Goal: Task Accomplishment & Management: Use online tool/utility

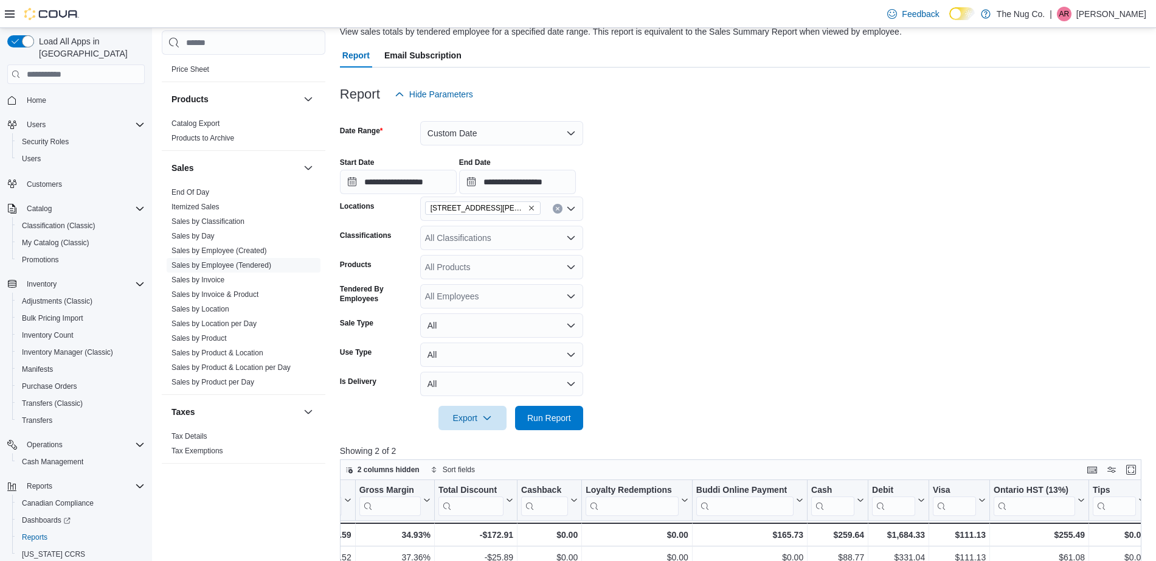
scroll to position [72, 0]
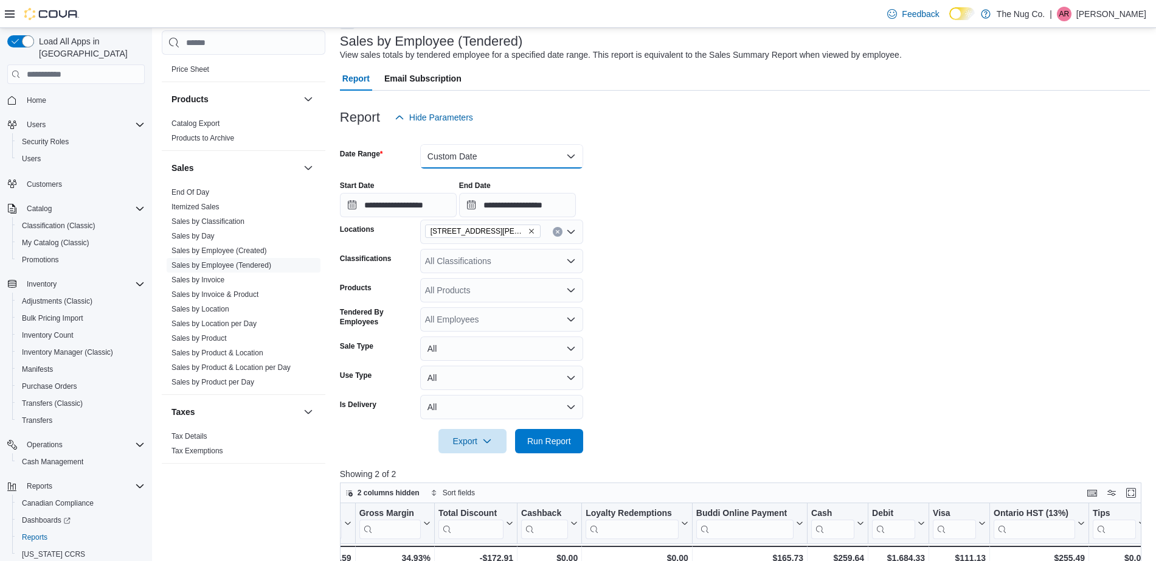
click at [532, 161] on button "Custom Date" at bounding box center [501, 156] width 163 height 24
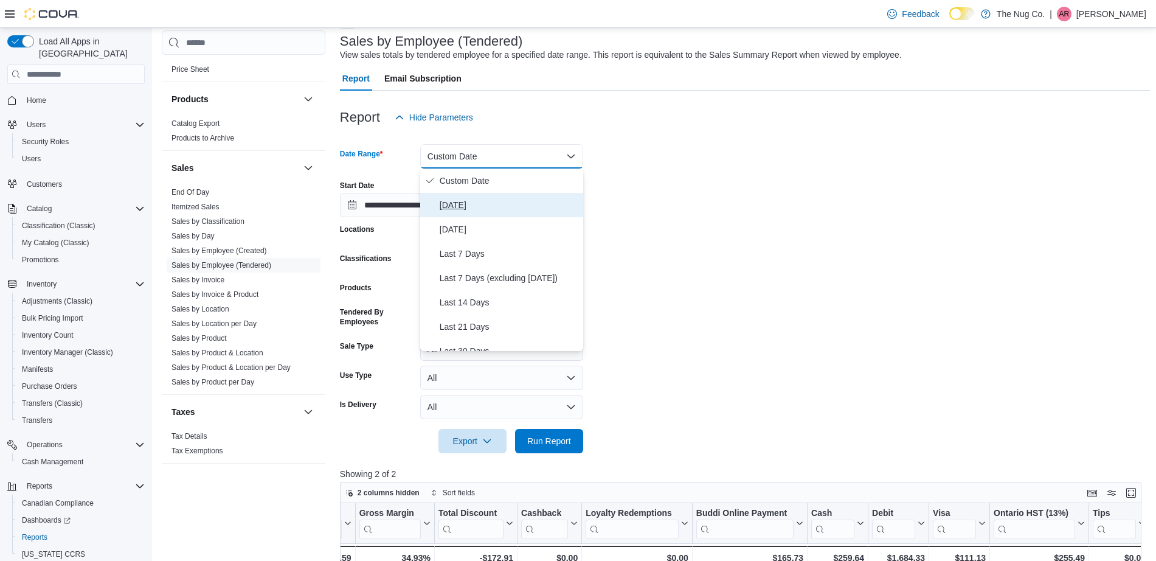
click at [513, 208] on span "Today" at bounding box center [509, 205] width 139 height 15
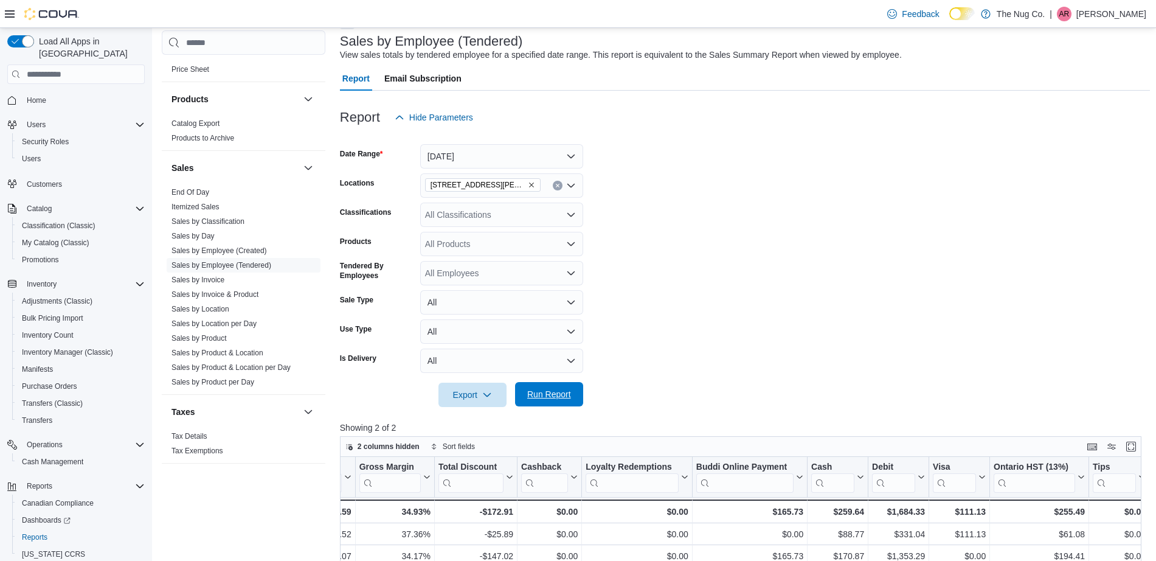
click at [555, 391] on span "Run Report" at bounding box center [549, 394] width 44 height 12
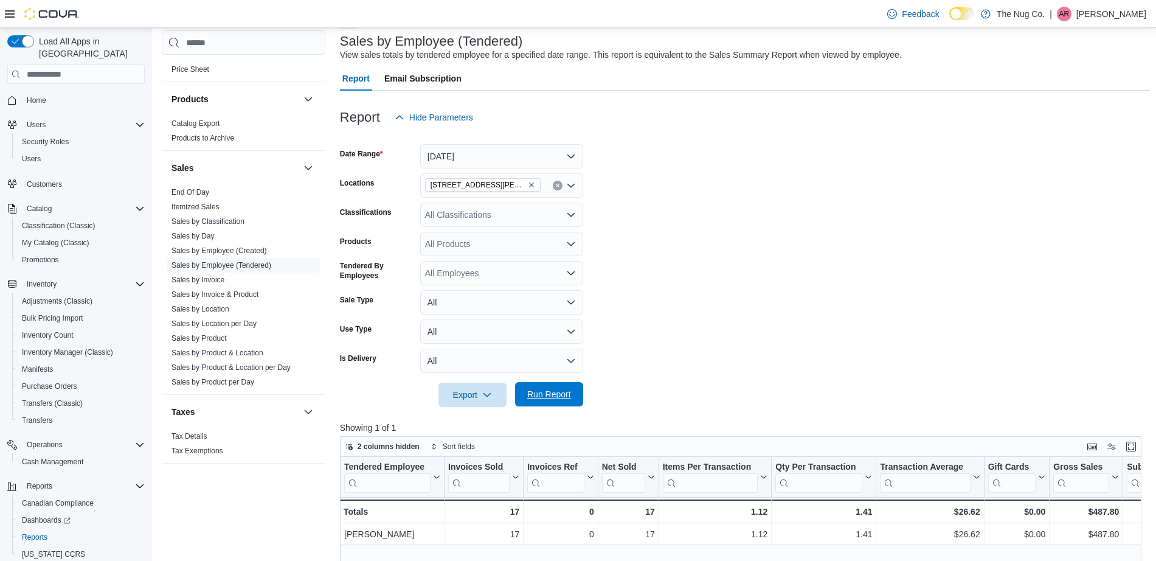
scroll to position [148, 0]
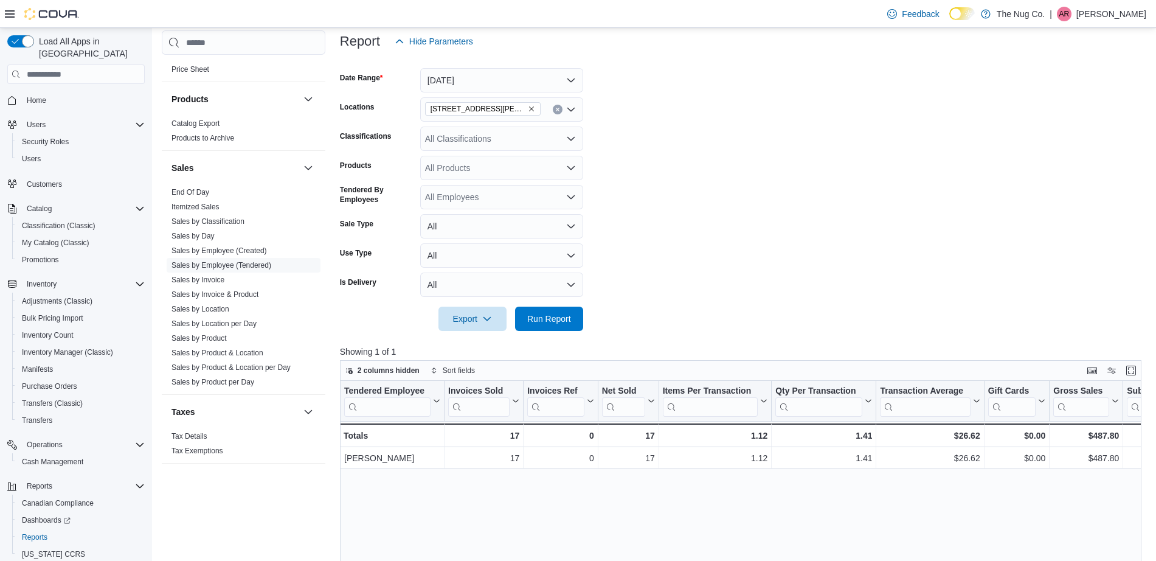
click at [556, 108] on icon "Clear input" at bounding box center [557, 109] width 5 height 5
click at [670, 148] on form "Date Range Today Locations All Locations Classifications All Classifications Pr…" at bounding box center [745, 192] width 810 height 277
click at [573, 322] on span "Run Report" at bounding box center [549, 318] width 54 height 24
click at [550, 83] on button "Today" at bounding box center [501, 80] width 163 height 24
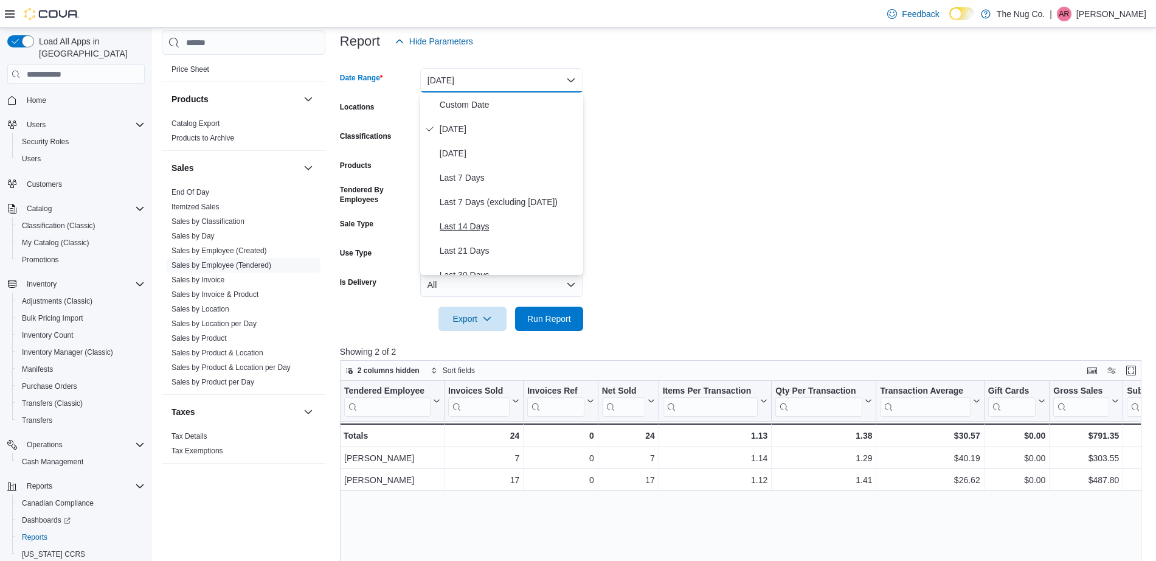
scroll to position [152, 0]
click at [501, 241] on span "Month To Date" at bounding box center [509, 244] width 139 height 15
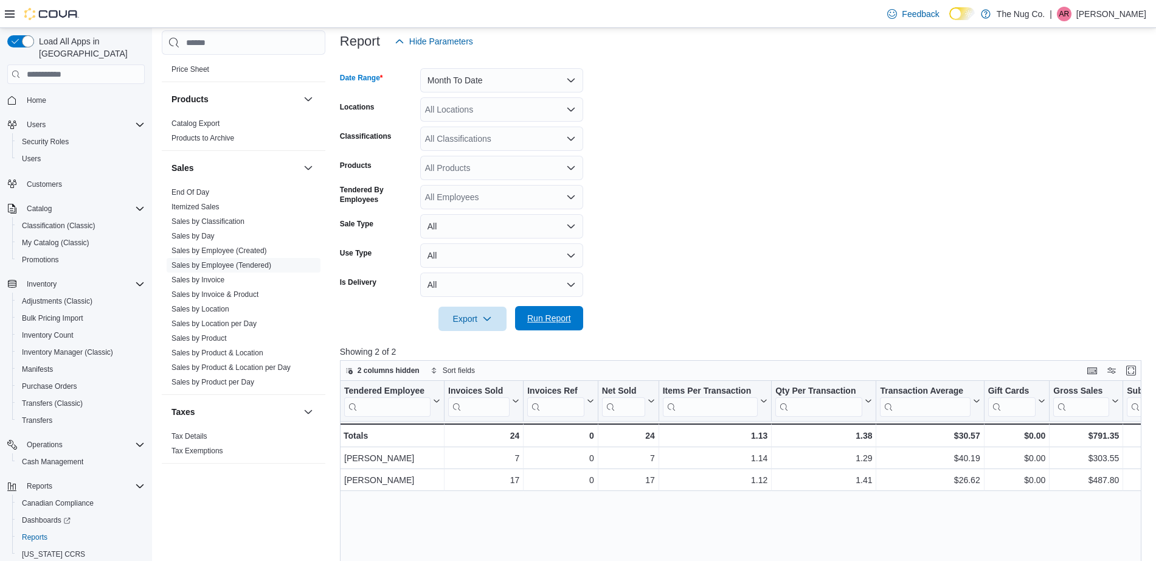
click at [577, 319] on button "Run Report" at bounding box center [549, 318] width 68 height 24
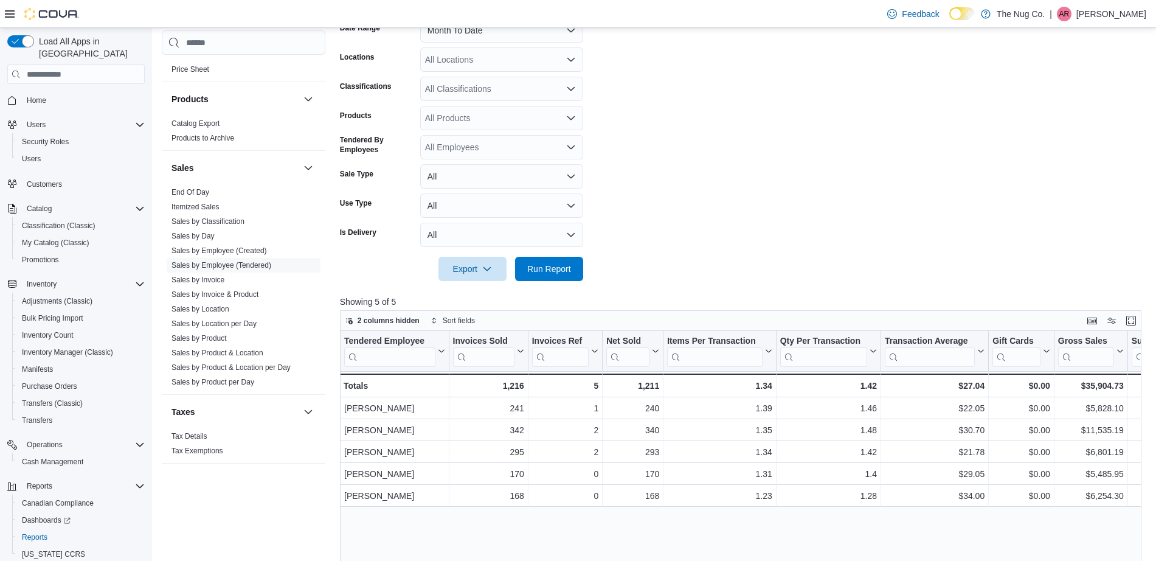
scroll to position [300, 0]
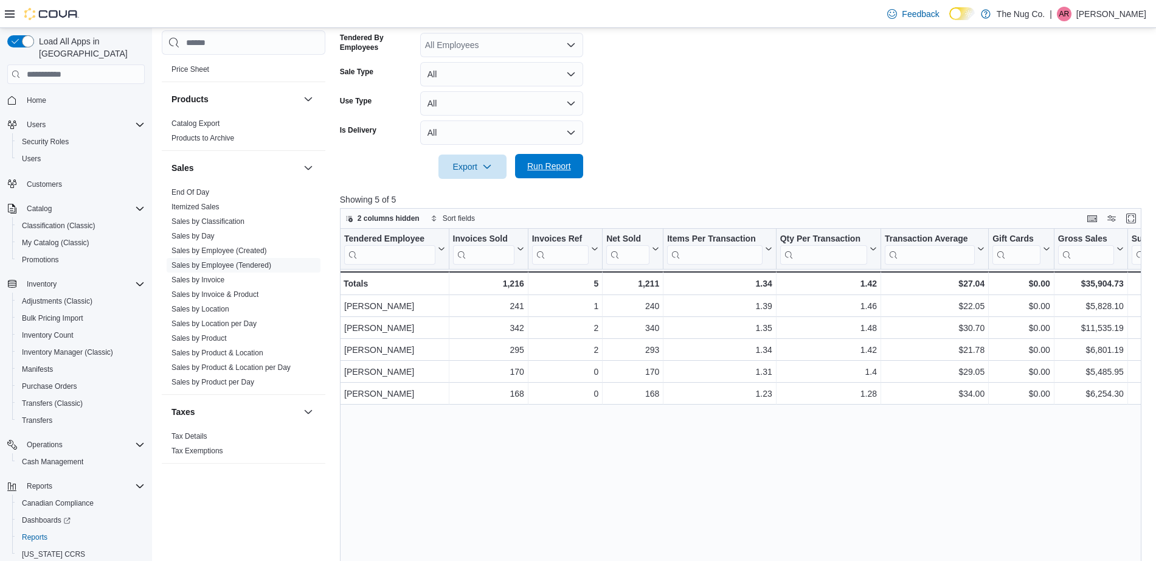
click at [556, 170] on span "Run Report" at bounding box center [549, 166] width 44 height 12
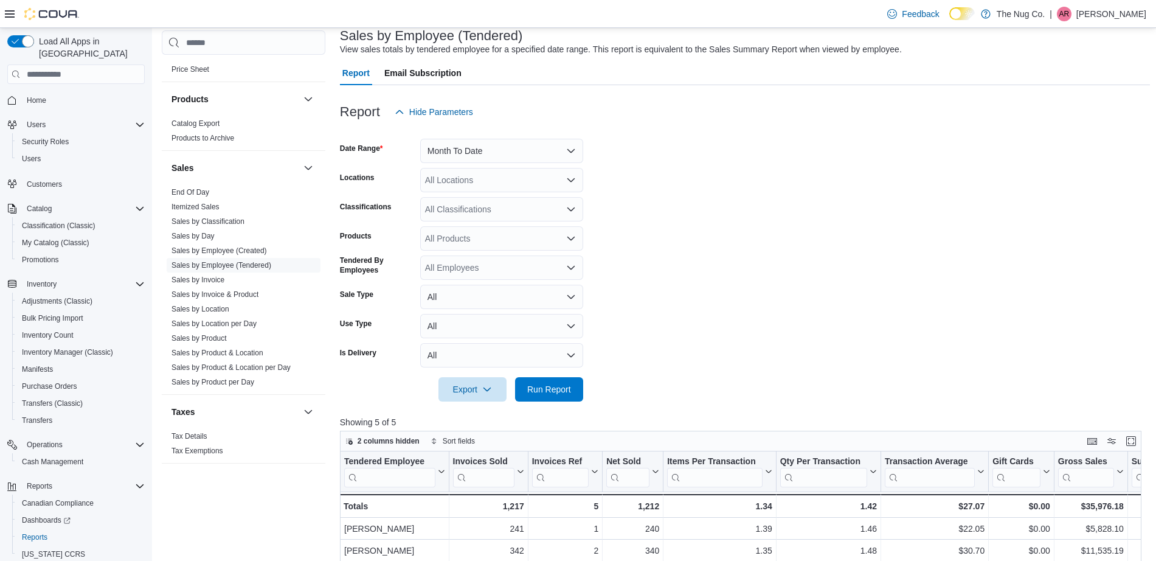
scroll to position [72, 0]
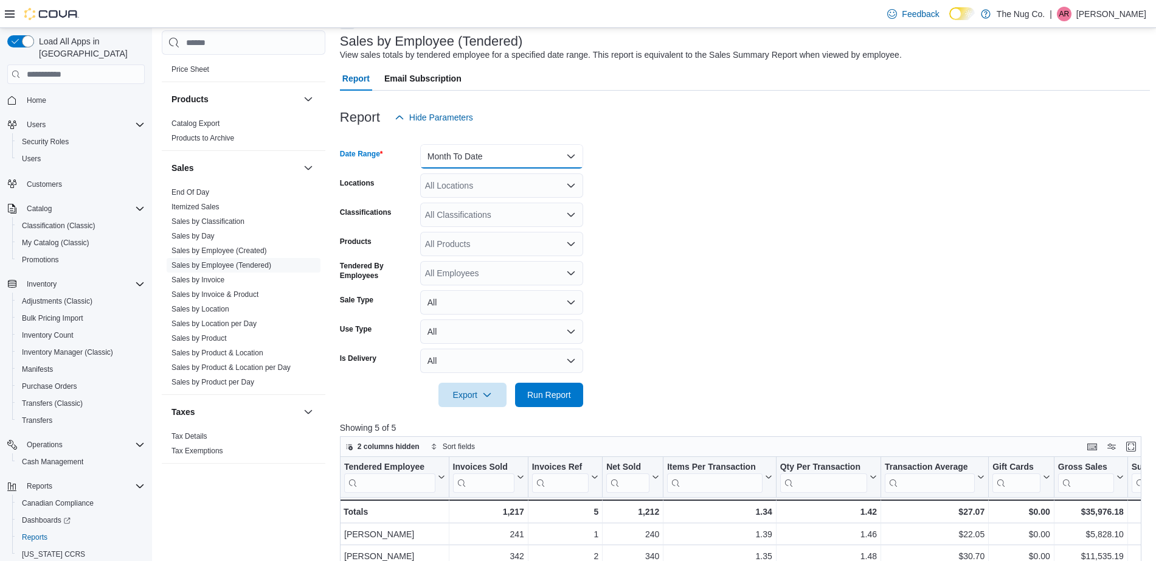
click at [514, 148] on button "Month To Date" at bounding box center [501, 156] width 163 height 24
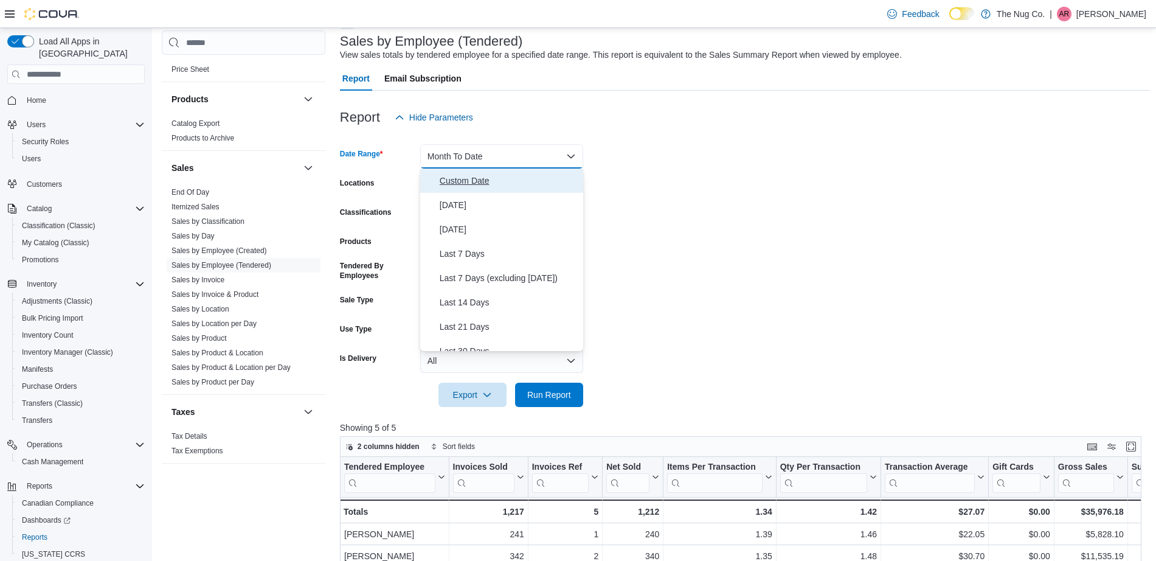
click at [483, 178] on span "Custom Date" at bounding box center [509, 180] width 139 height 15
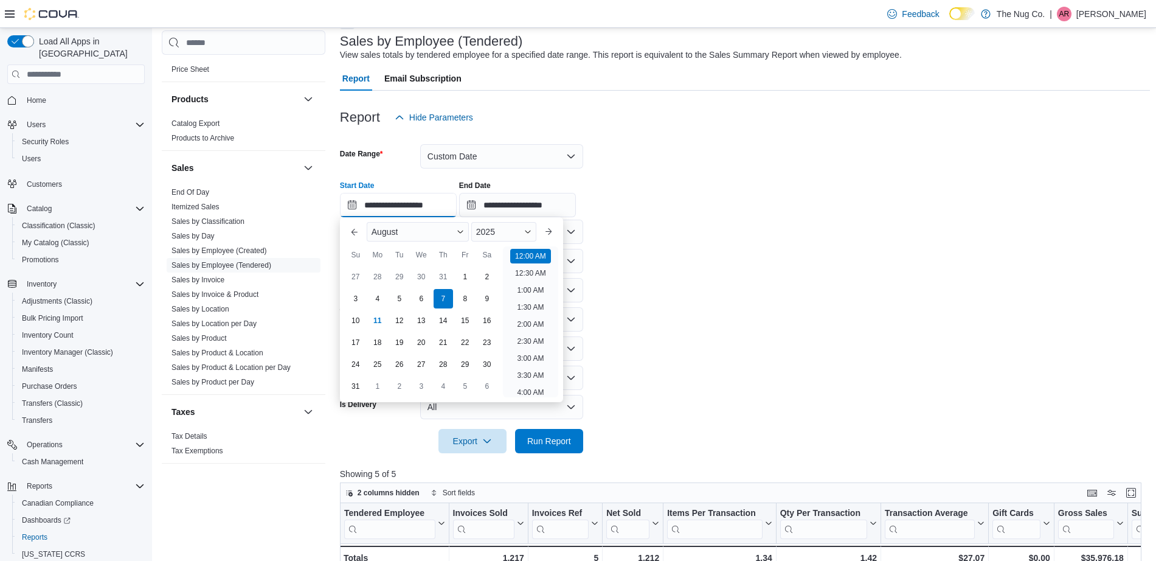
click at [457, 212] on input "**********" at bounding box center [398, 205] width 117 height 24
click at [670, 244] on form "**********" at bounding box center [745, 292] width 810 height 324
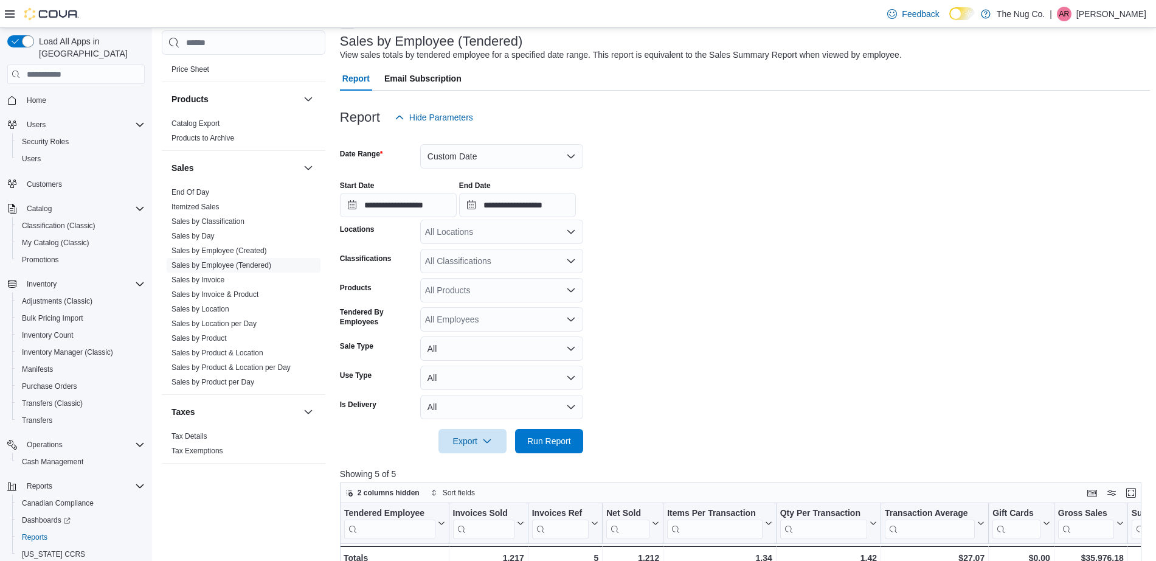
click at [522, 230] on div "All Locations" at bounding box center [501, 232] width 163 height 24
click at [508, 288] on span "514 Ritson Rd S, Oshawa, ON L1H 5K4" at bounding box center [558, 288] width 224 height 12
click at [561, 441] on span "Run Report" at bounding box center [549, 440] width 44 height 12
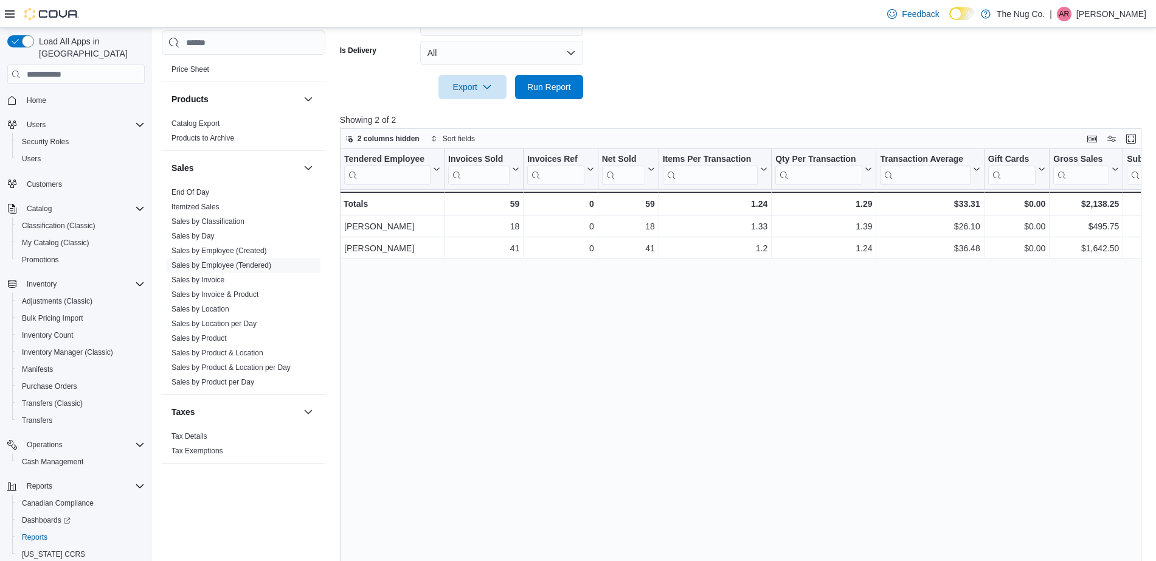
scroll to position [452, 0]
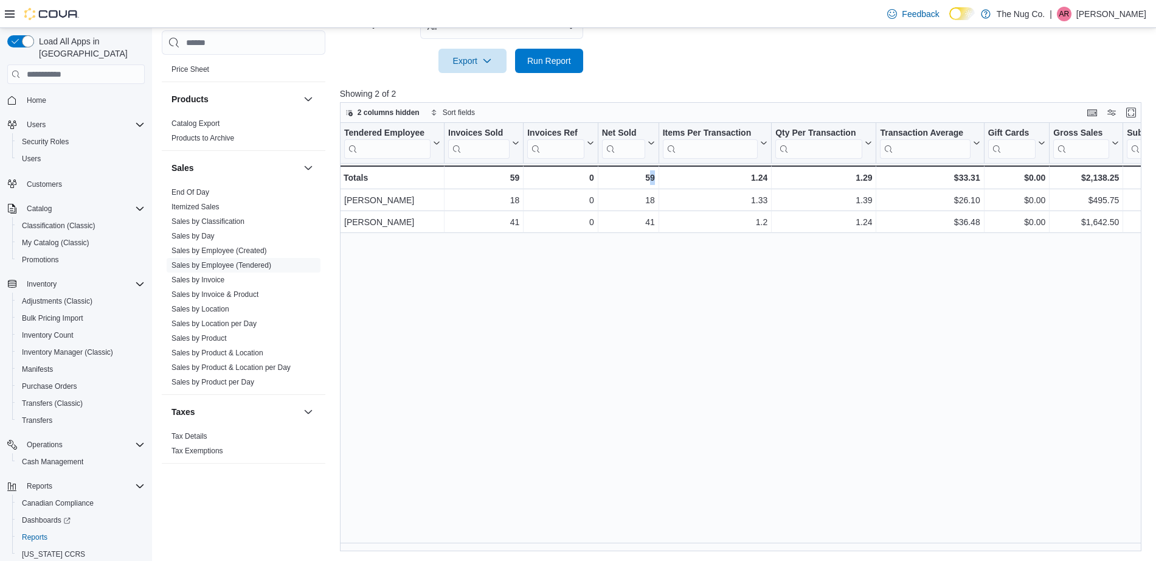
drag, startPoint x: 651, startPoint y: 542, endPoint x: 662, endPoint y: 543, distance: 10.4
click at [662, 543] on div "Tendered Employee Click to view column header actions Invoices Sold Click to vi…" at bounding box center [745, 337] width 810 height 428
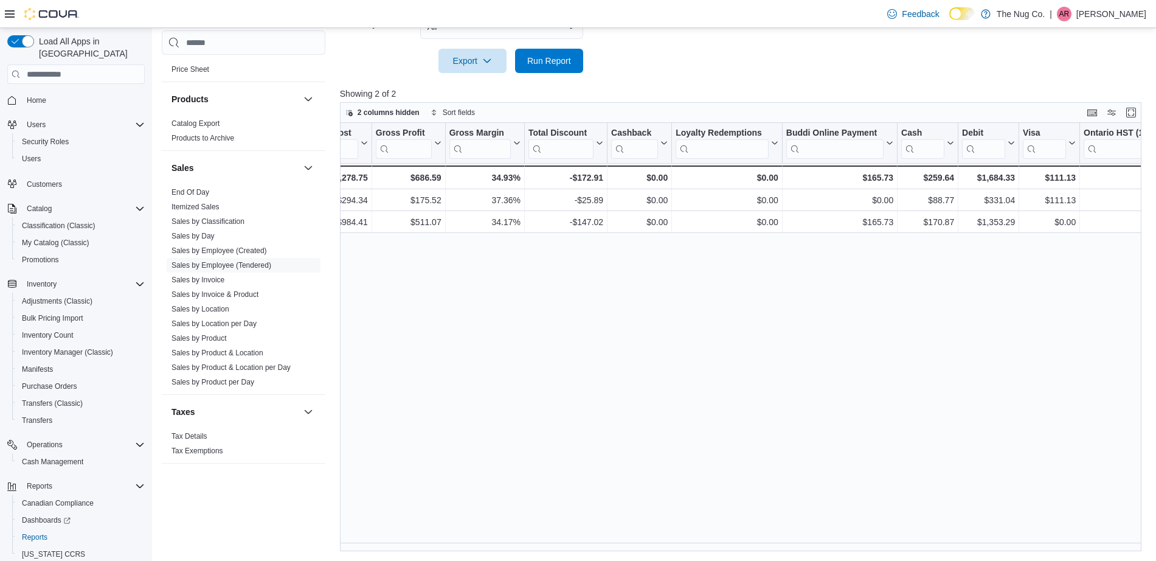
scroll to position [0, 1109]
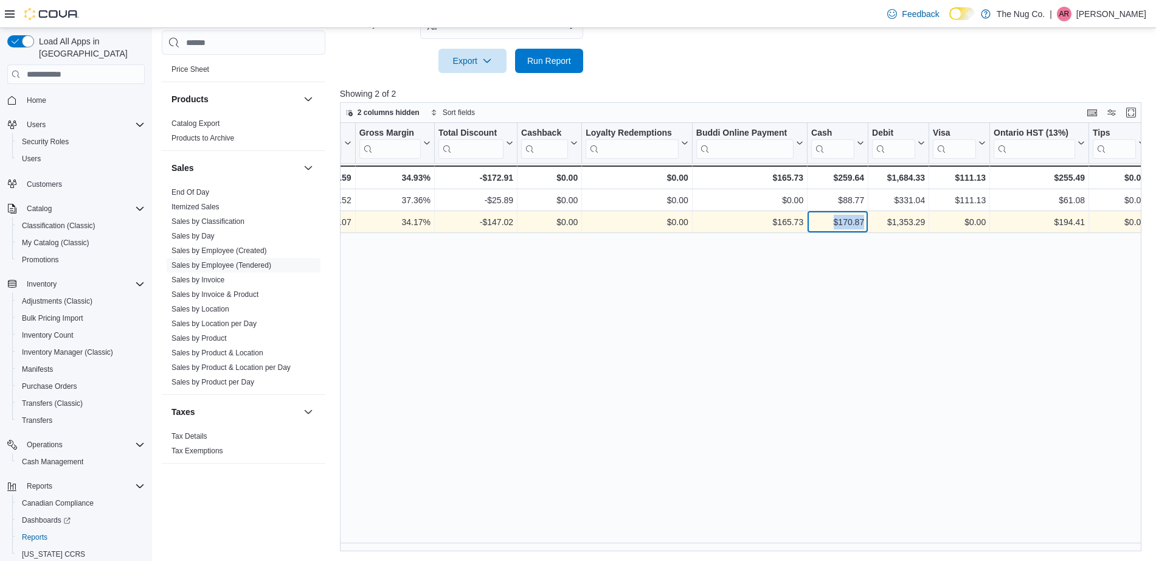
drag, startPoint x: 835, startPoint y: 225, endPoint x: 869, endPoint y: 227, distance: 34.1
click at [869, 227] on div "$984.41 - Total Cost, column 13, row 2 $511.07 - Gross Profit, column 14, row 2…" at bounding box center [190, 222] width 1919 height 22
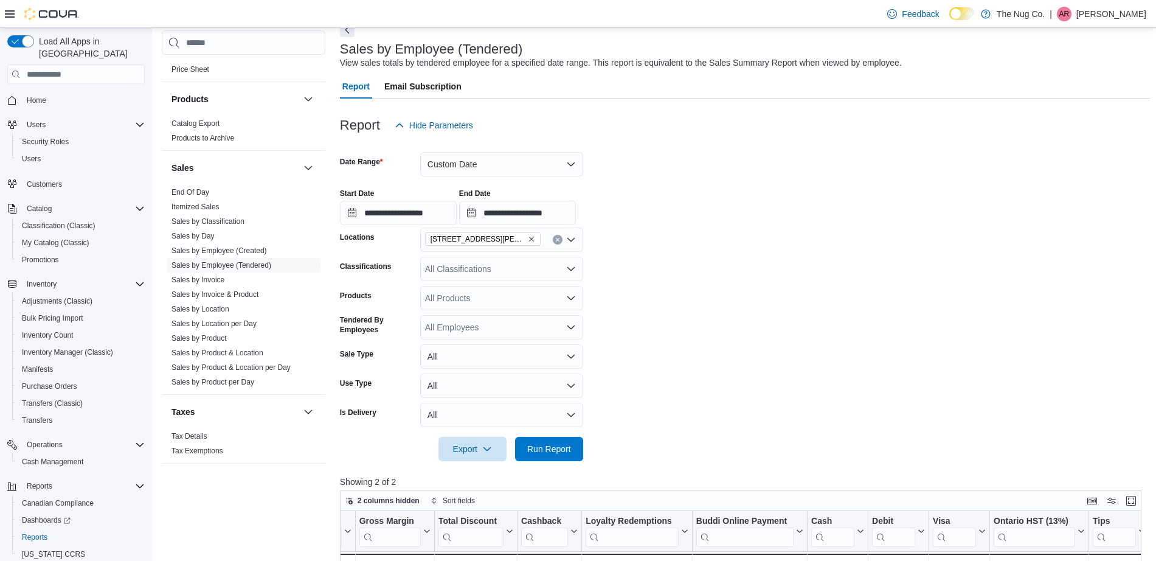
scroll to position [0, 0]
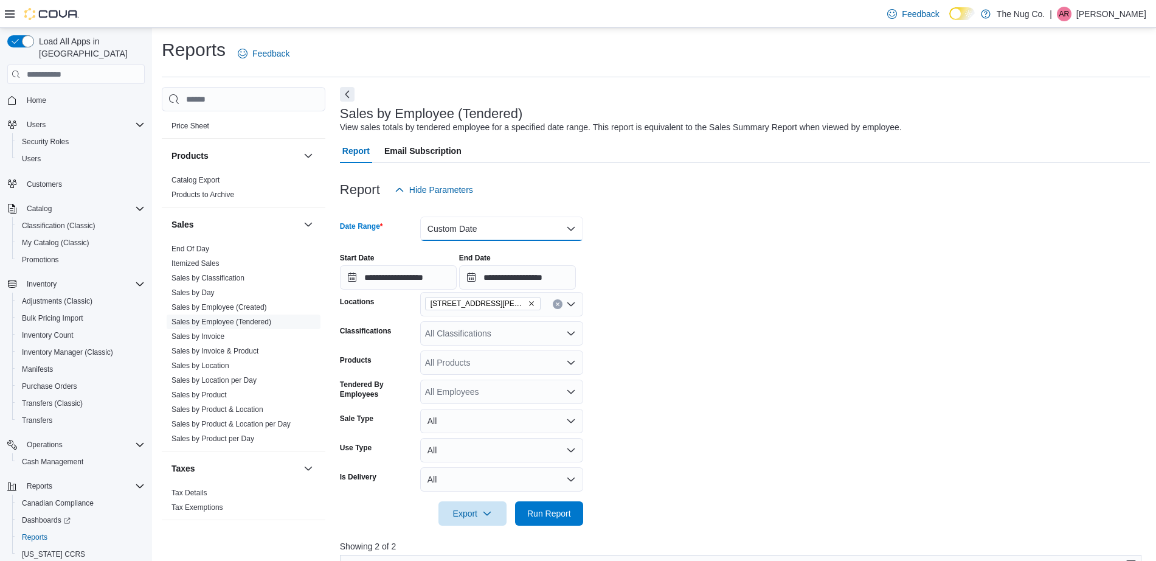
click at [529, 223] on button "Custom Date" at bounding box center [501, 228] width 163 height 24
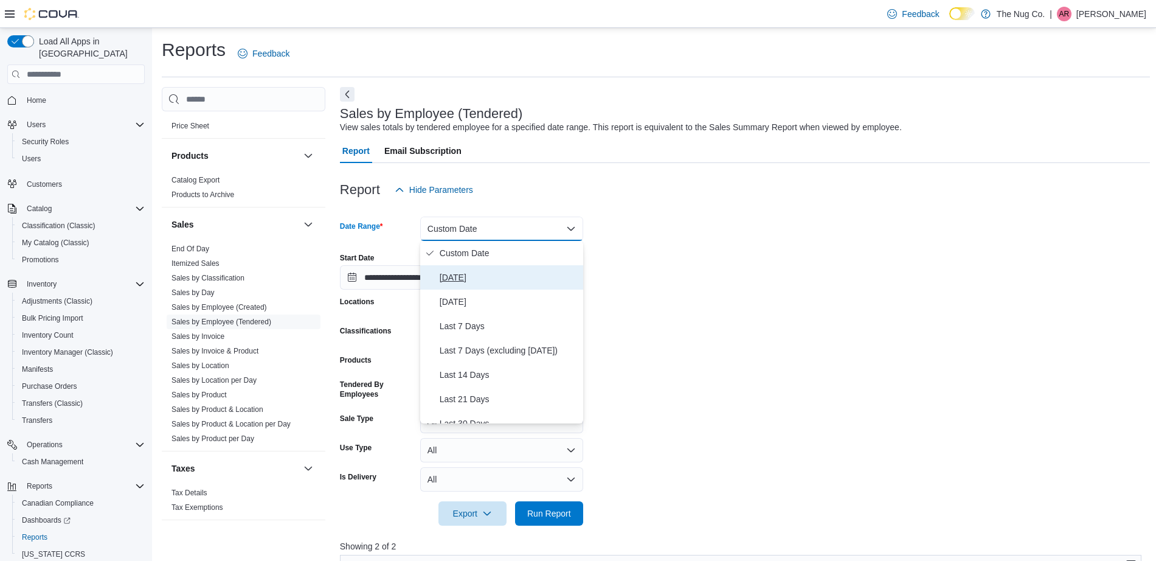
click at [500, 275] on span "Today" at bounding box center [509, 277] width 139 height 15
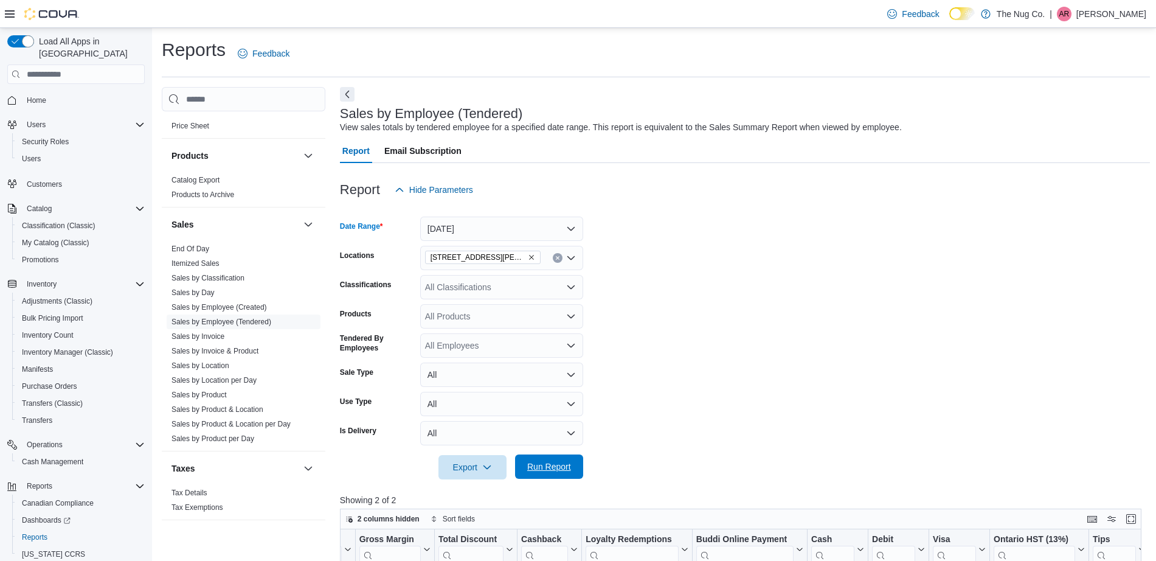
click at [564, 455] on span "Run Report" at bounding box center [549, 466] width 54 height 24
